Goal: Navigation & Orientation: Find specific page/section

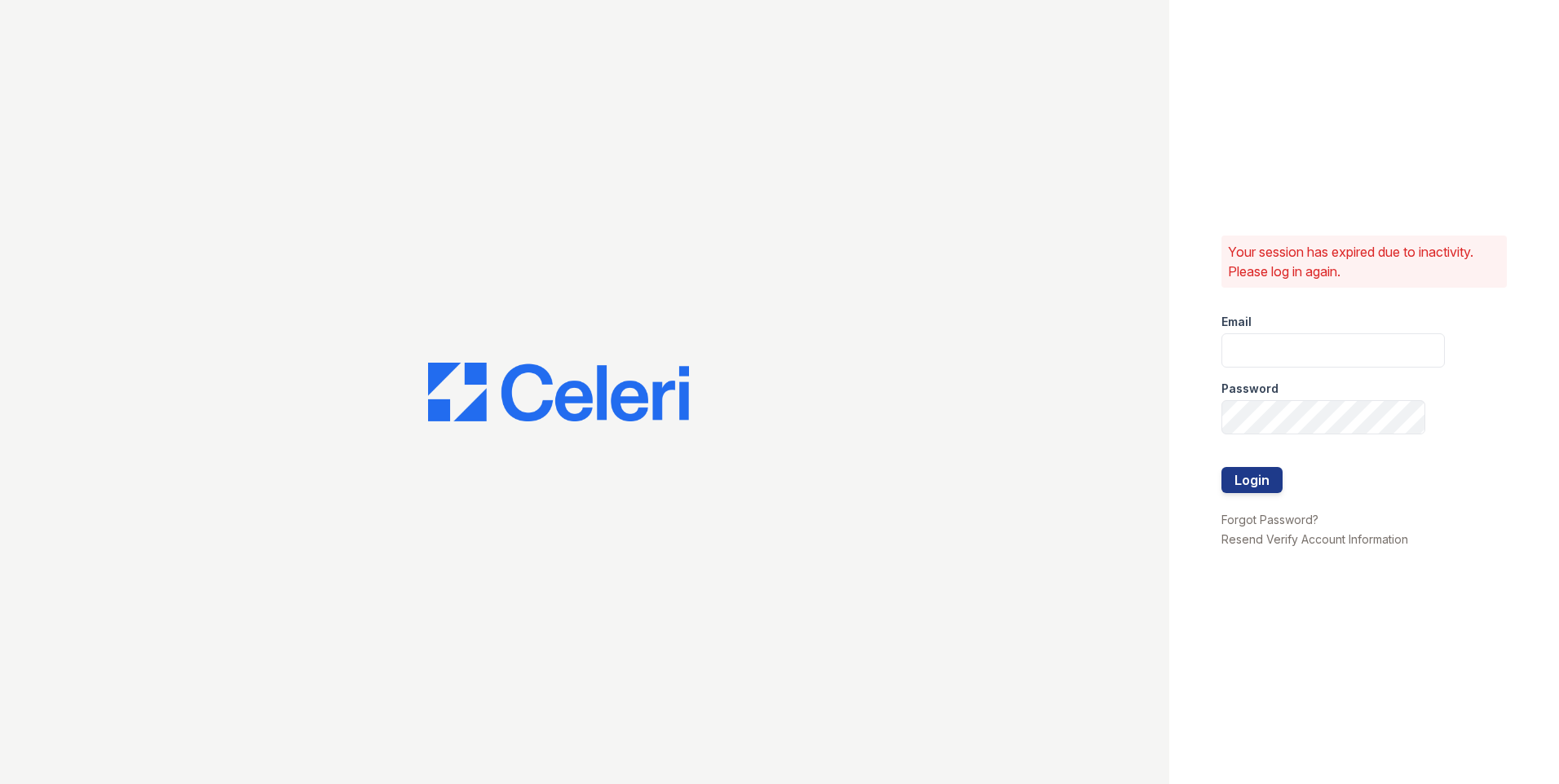
click at [1345, 368] on div "Password" at bounding box center [1334, 384] width 224 height 33
click at [1374, 352] on input "email" at bounding box center [1334, 350] width 224 height 34
type input "autumncreek1@cafmanagement.com"
click at [1268, 484] on button "Login" at bounding box center [1252, 481] width 61 height 26
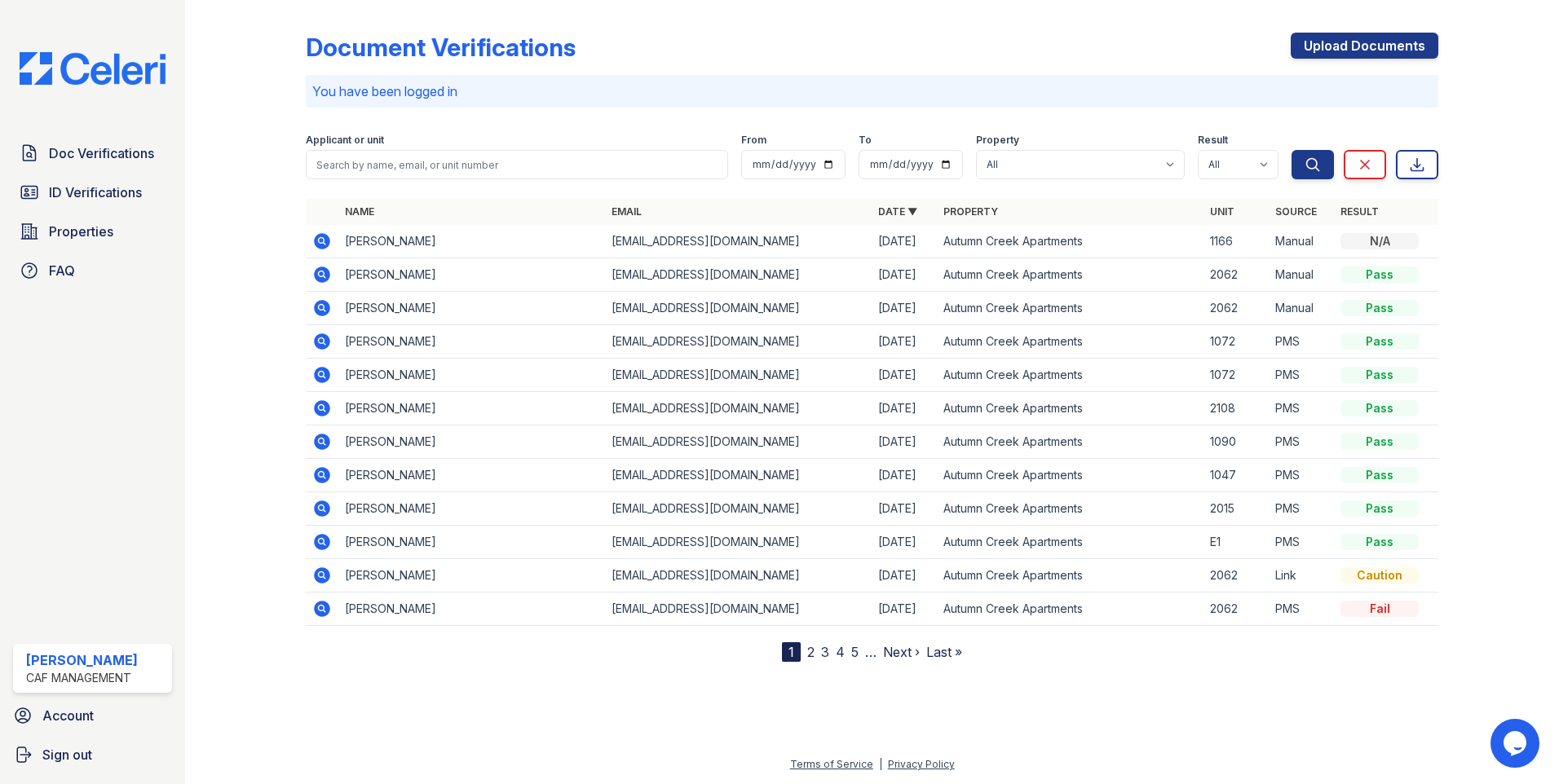
click at [810, 651] on link "2" at bounding box center [811, 652] width 8 height 16
